Goal: Information Seeking & Learning: Learn about a topic

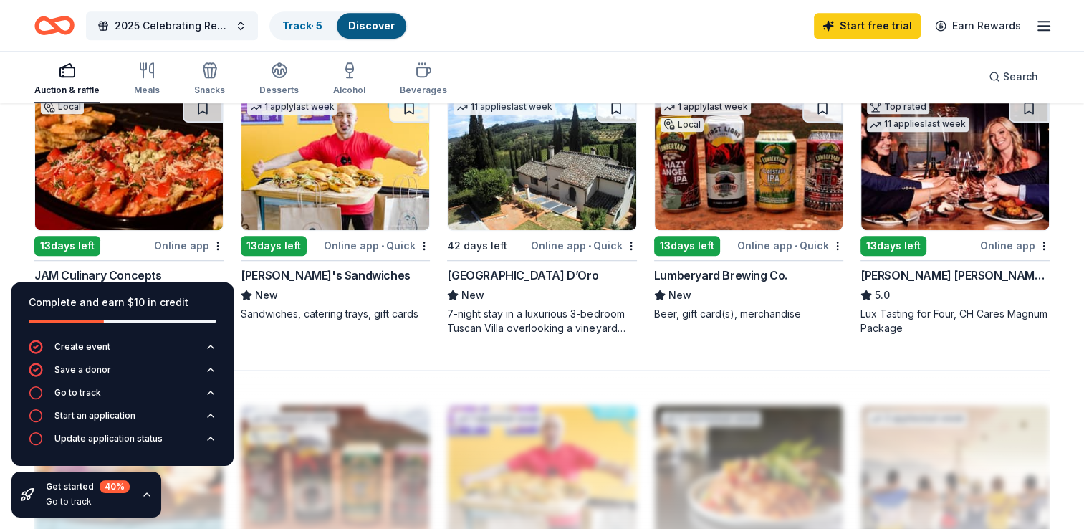
scroll to position [988, 0]
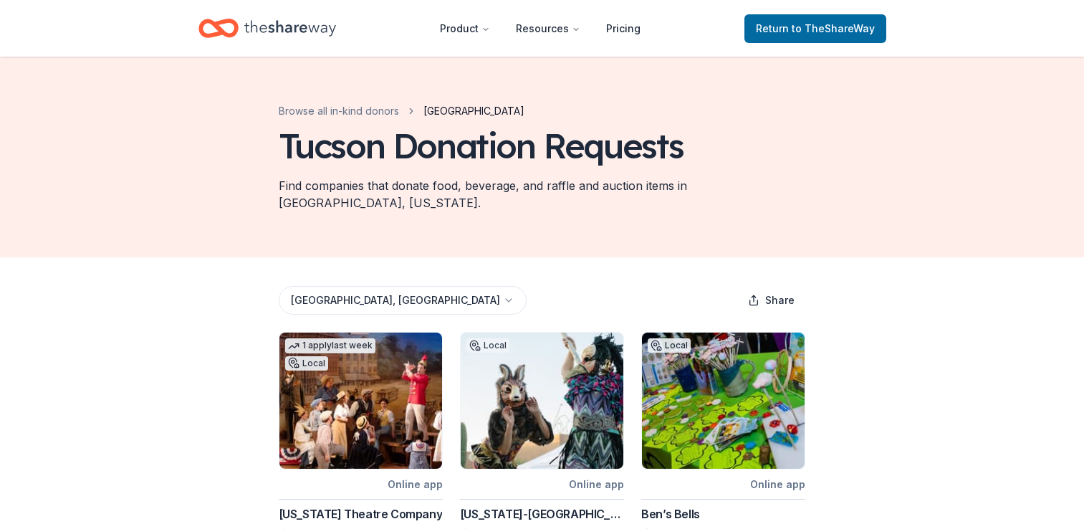
scroll to position [506, 0]
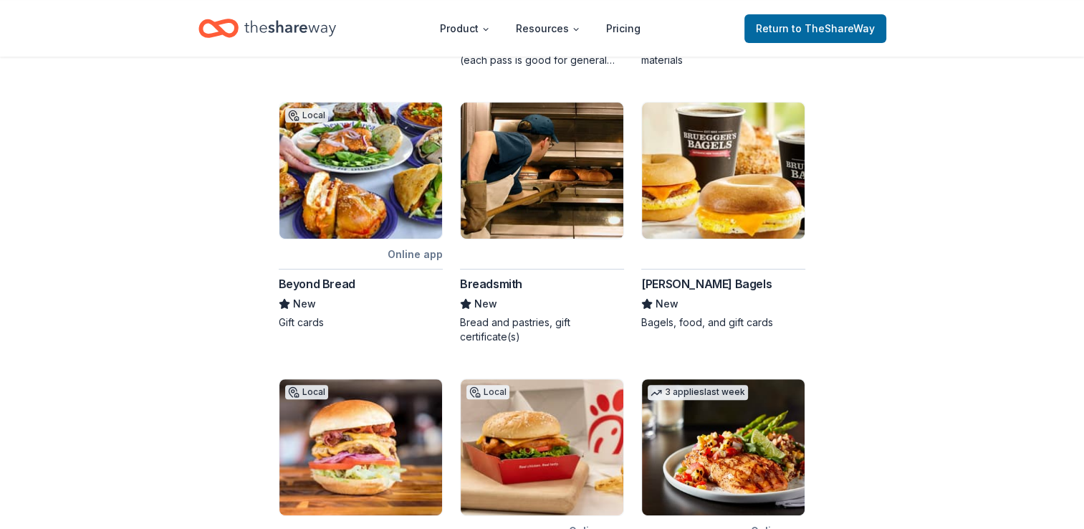
click at [673, 275] on div "[PERSON_NAME] Bagels" at bounding box center [706, 283] width 130 height 17
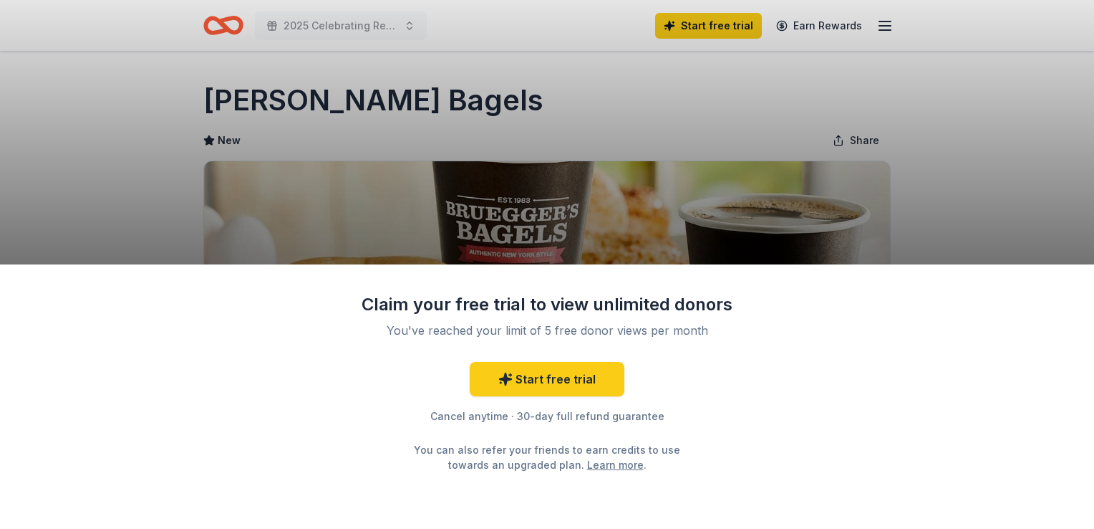
click at [725, 218] on div "Claim your free trial to view unlimited donors You've reached your limit of 5 f…" at bounding box center [547, 264] width 1094 height 529
